Goal: Transaction & Acquisition: Download file/media

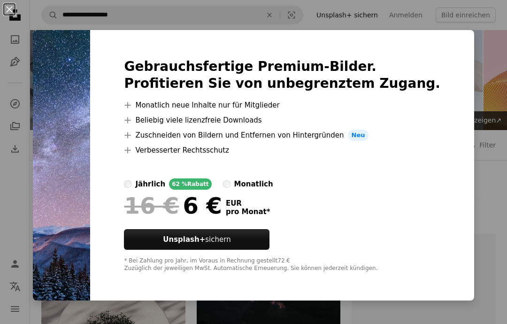
scroll to position [570, 0]
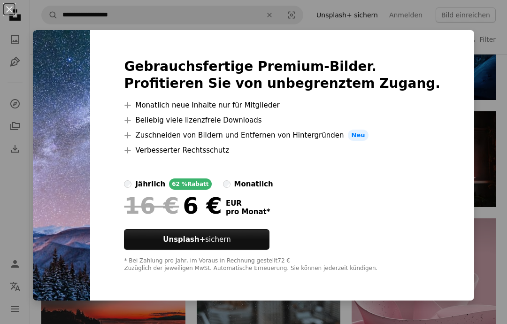
click at [490, 92] on div "An X shape Gebrauchsfertige Premium-Bilder. Profitieren Sie von unbegrenztem Zu…" at bounding box center [253, 162] width 507 height 324
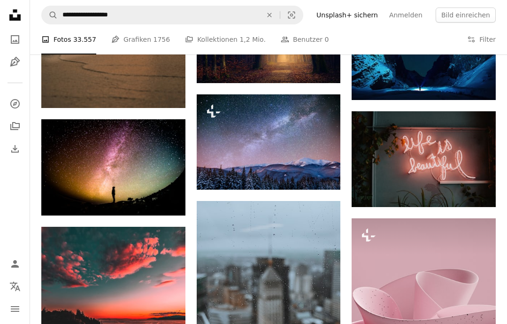
click at [251, 130] on img at bounding box center [269, 141] width 144 height 95
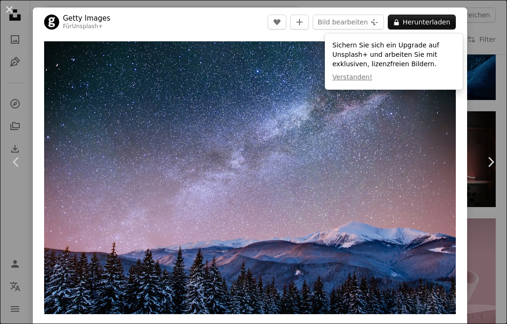
click at [362, 73] on button "Verstanden!" at bounding box center [353, 77] width 40 height 9
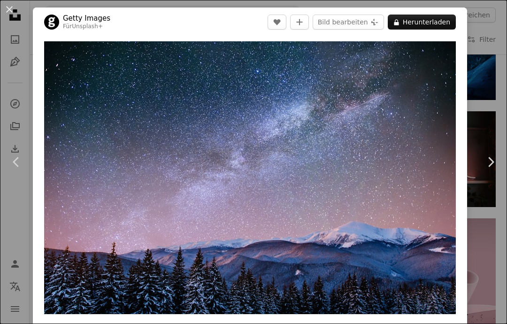
click at [277, 208] on img "Dieses Bild heranzoomen" at bounding box center [250, 177] width 412 height 273
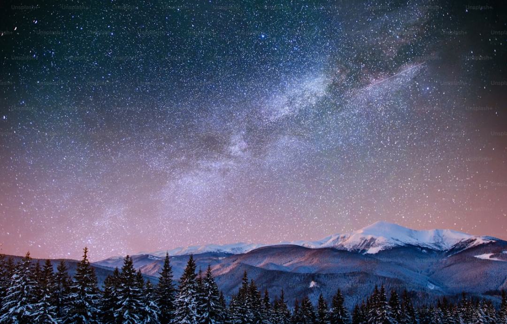
scroll to position [6, 0]
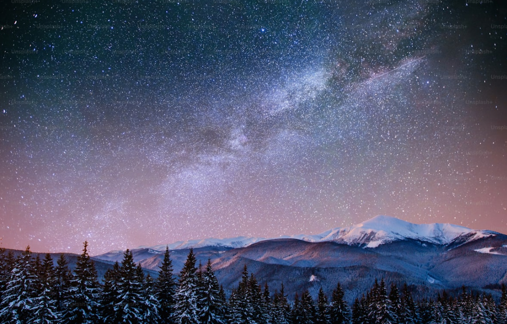
click at [278, 199] on img "Dieses Bild herauszoomen" at bounding box center [254, 161] width 508 height 336
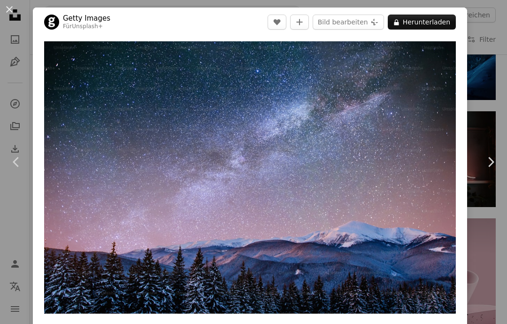
click at [279, 191] on img "Dieses Bild heranzoomen" at bounding box center [250, 177] width 412 height 273
